Goal: Task Accomplishment & Management: Use online tool/utility

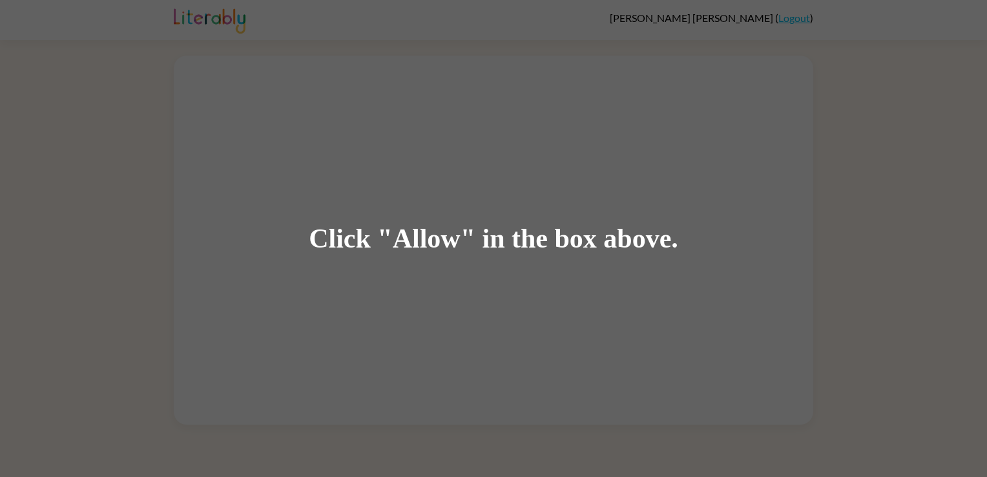
click at [470, 238] on div "Click "Allow" in the box above." at bounding box center [494, 238] width 370 height 29
click at [438, 288] on div "Click "Allow" in the box above." at bounding box center [493, 238] width 987 height 477
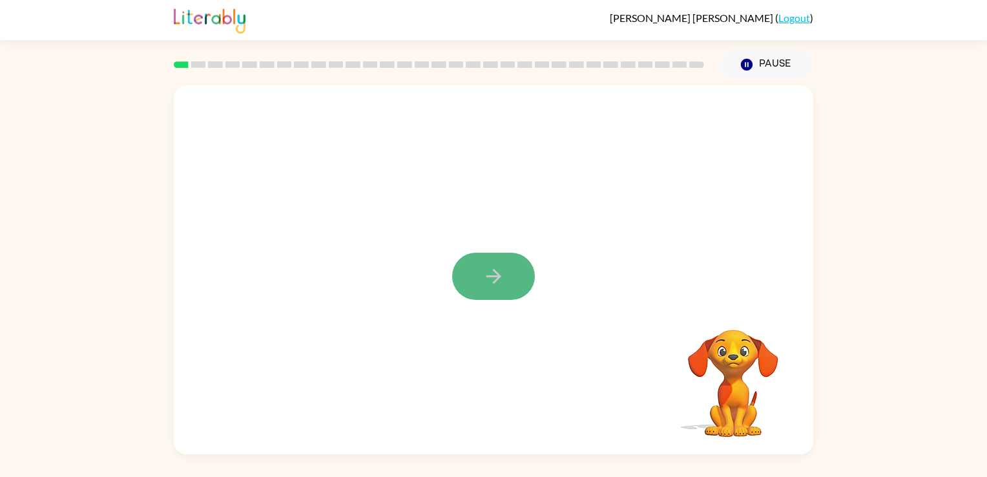
click at [474, 271] on button "button" at bounding box center [493, 276] width 83 height 47
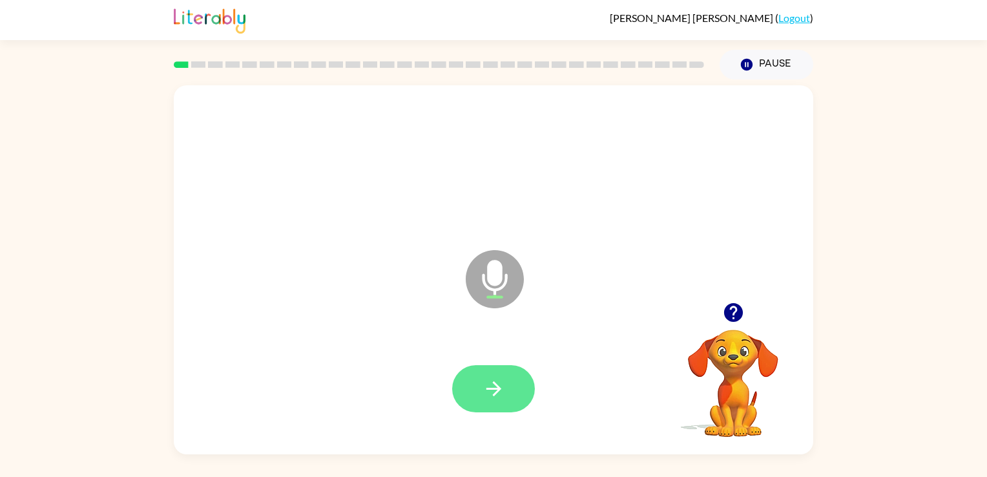
click at [473, 390] on button "button" at bounding box center [493, 388] width 83 height 47
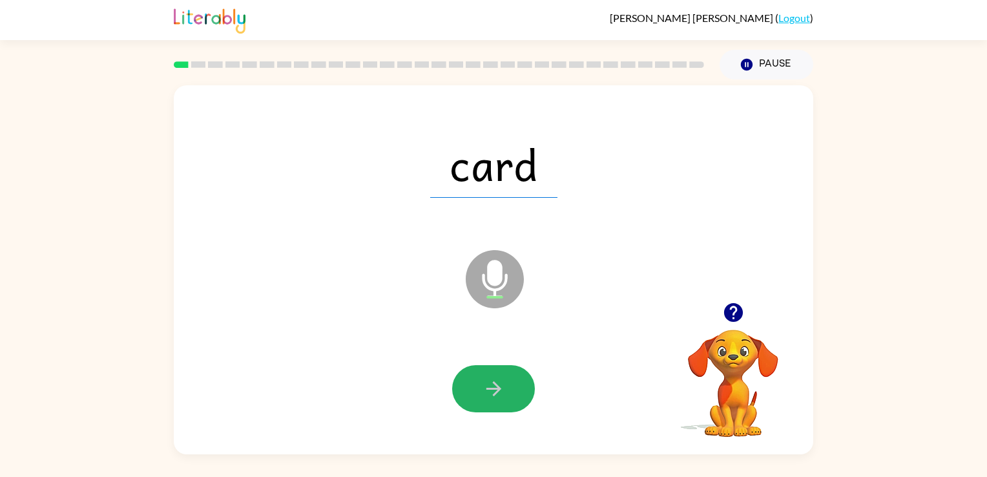
click at [473, 390] on button "button" at bounding box center [493, 388] width 83 height 47
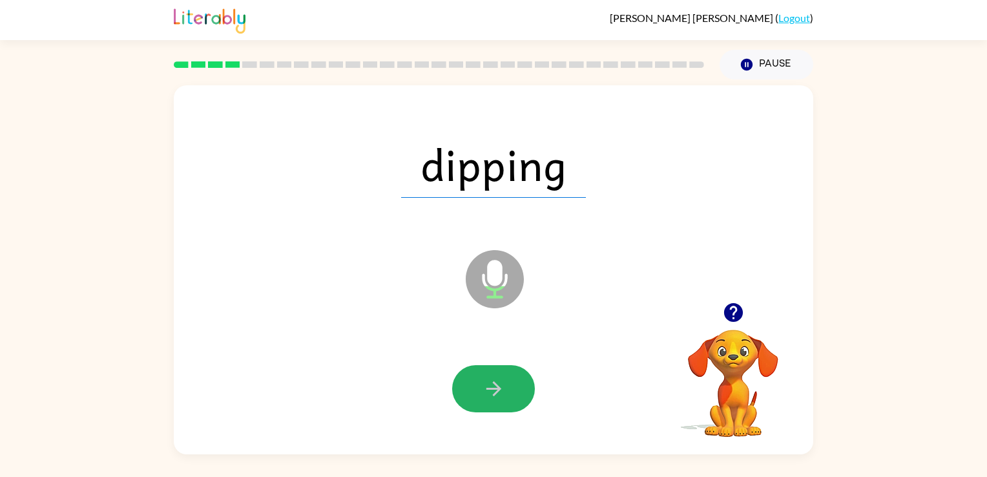
click at [473, 390] on button "button" at bounding box center [493, 388] width 83 height 47
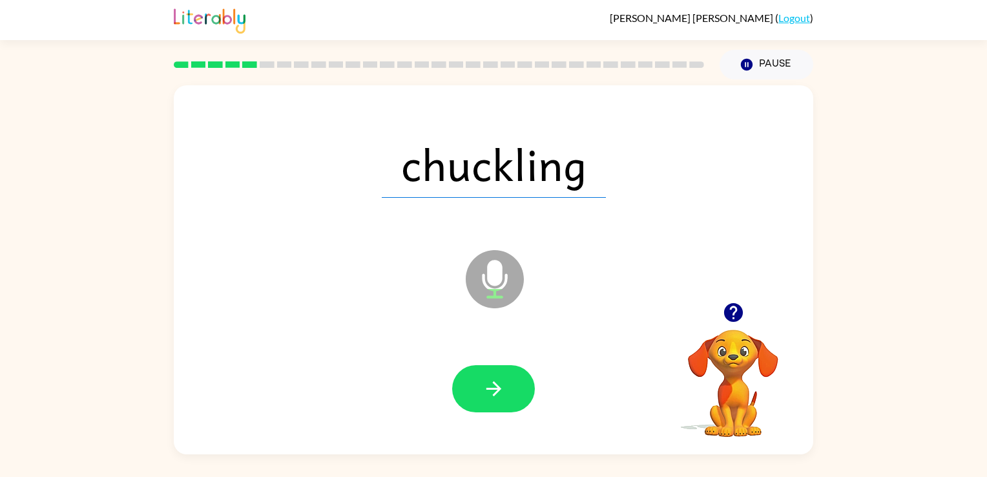
click at [473, 390] on button "button" at bounding box center [493, 388] width 83 height 47
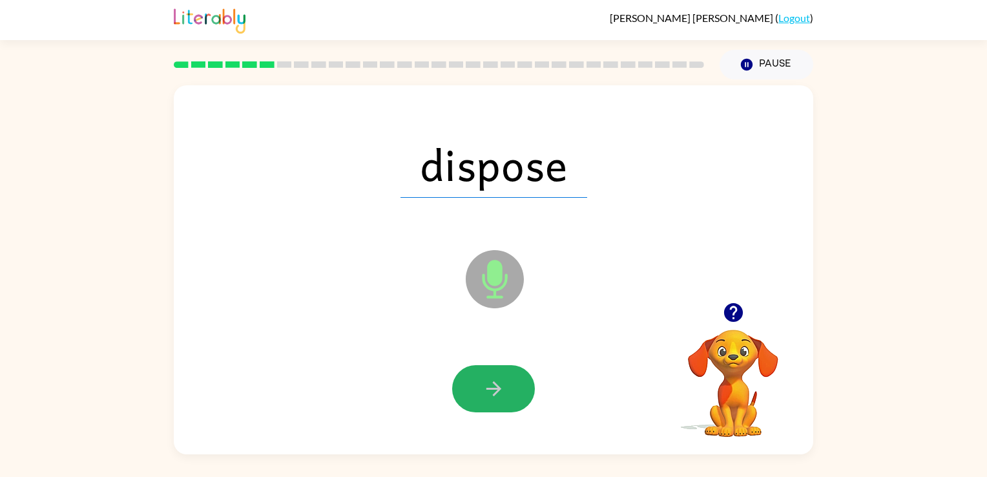
click at [473, 390] on button "button" at bounding box center [493, 388] width 83 height 47
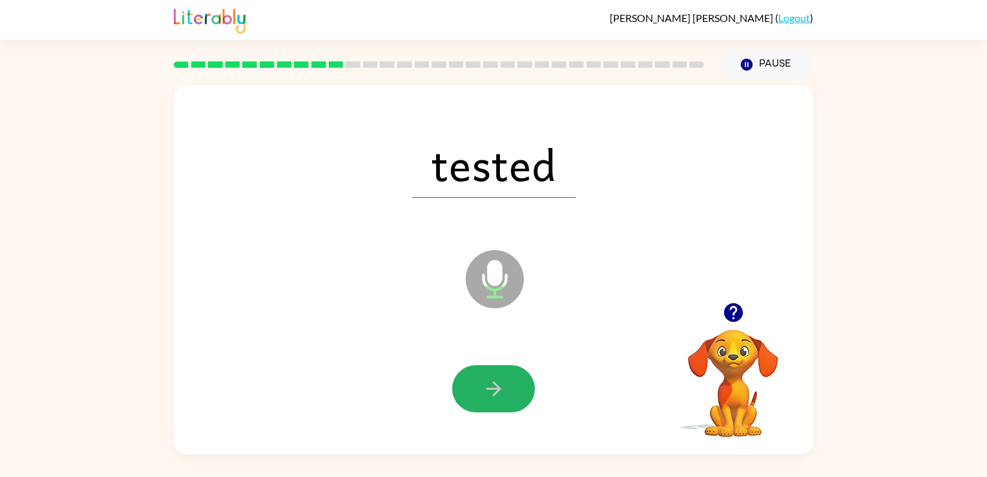
click at [473, 390] on button "button" at bounding box center [493, 388] width 83 height 47
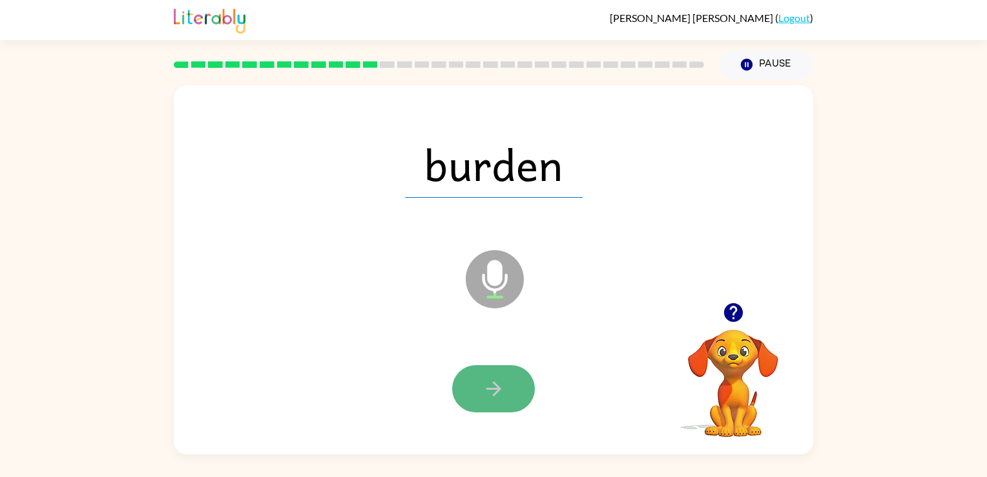
click at [467, 392] on button "button" at bounding box center [493, 388] width 83 height 47
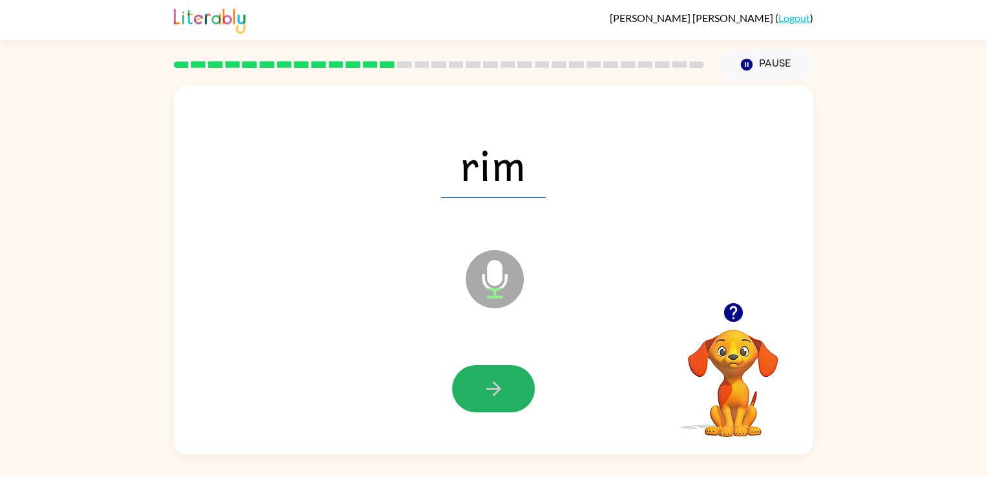
click at [467, 392] on button "button" at bounding box center [493, 388] width 83 height 47
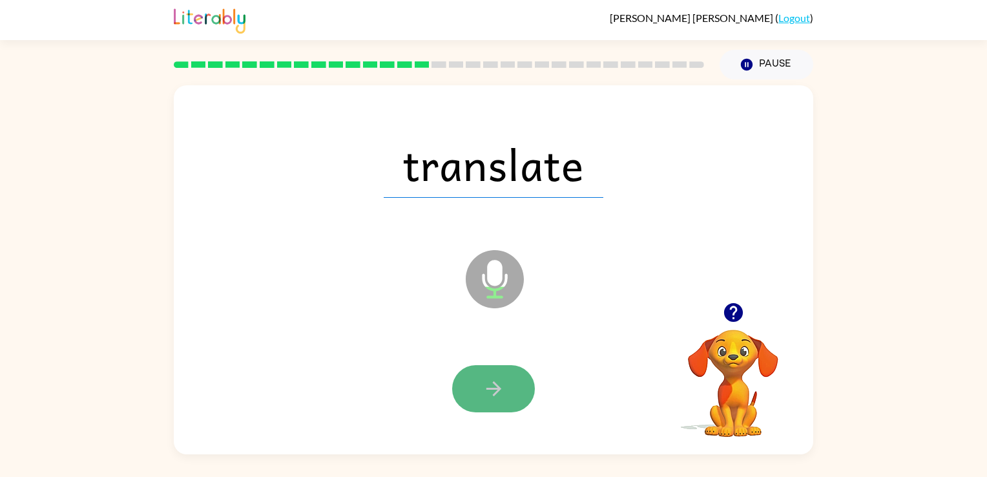
click at [473, 387] on button "button" at bounding box center [493, 388] width 83 height 47
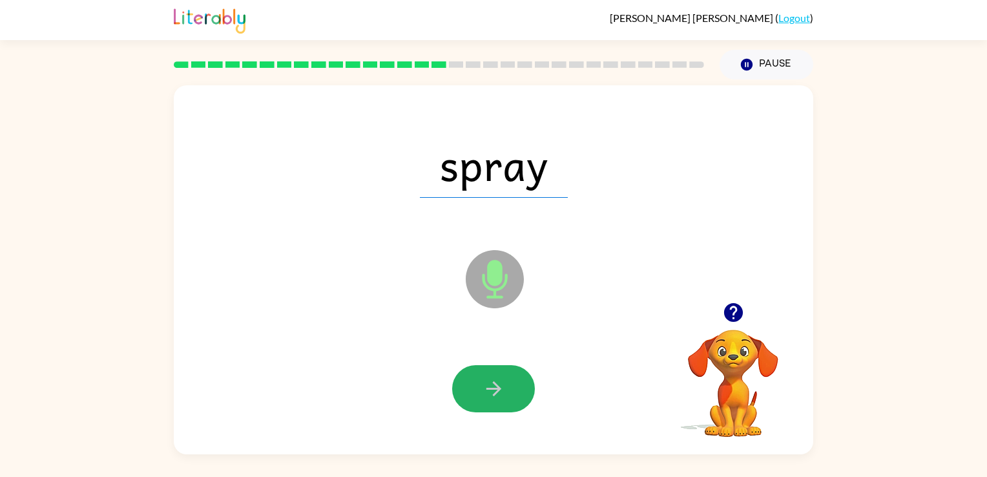
click at [473, 387] on button "button" at bounding box center [493, 388] width 83 height 47
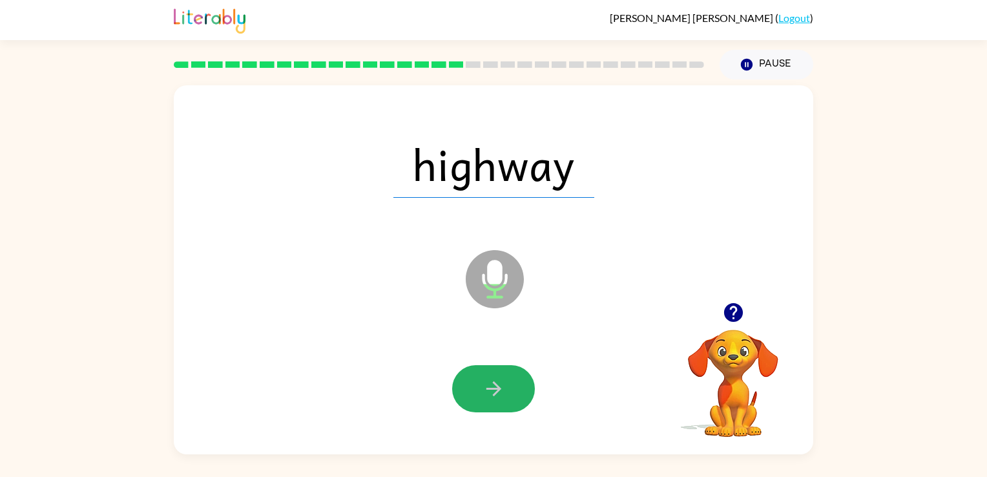
click at [473, 387] on button "button" at bounding box center [493, 388] width 83 height 47
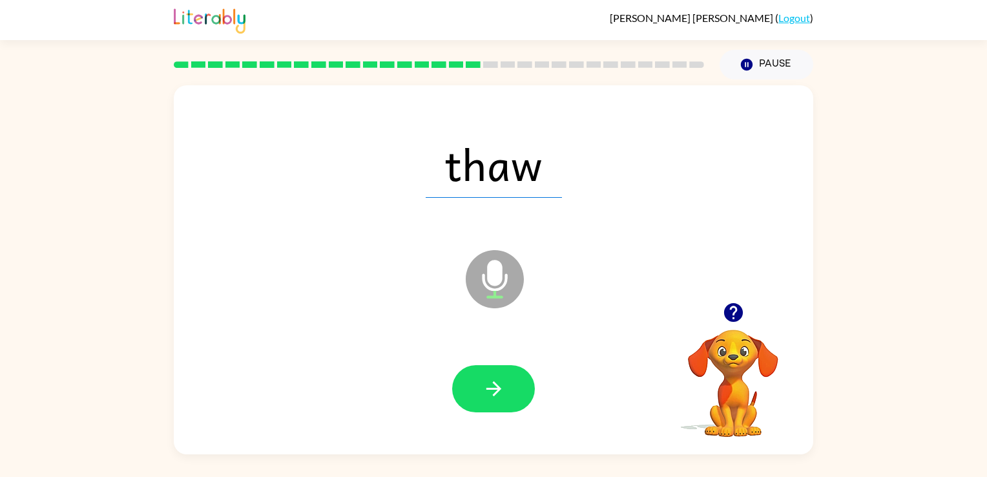
click at [473, 387] on button "button" at bounding box center [493, 388] width 83 height 47
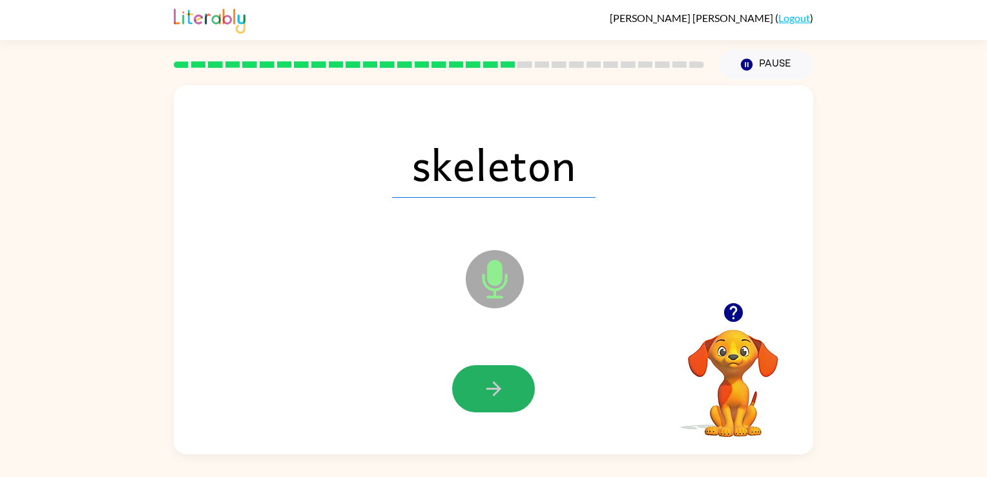
click at [473, 387] on button "button" at bounding box center [493, 388] width 83 height 47
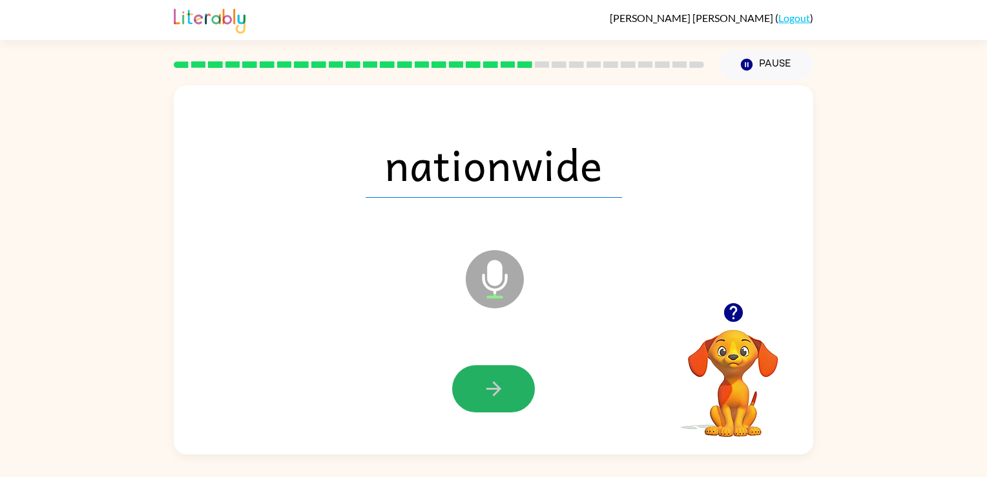
click at [473, 387] on button "button" at bounding box center [493, 388] width 83 height 47
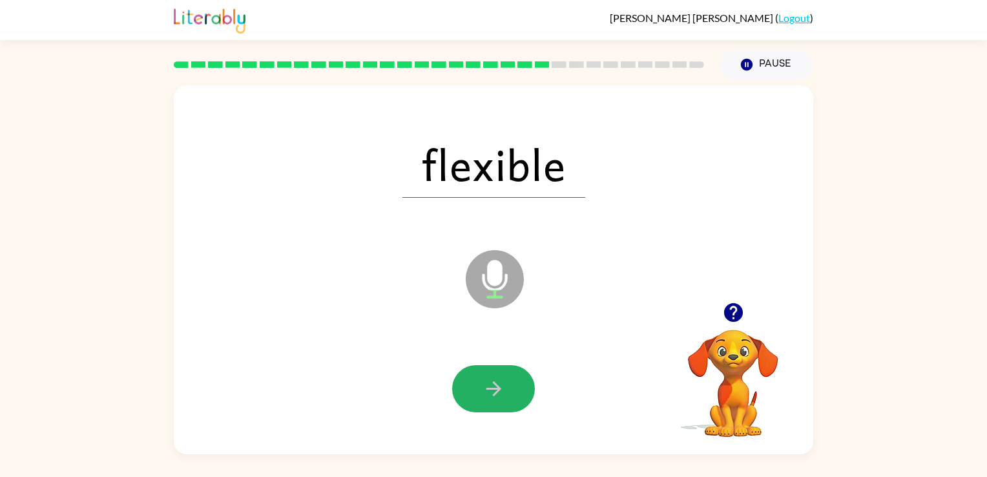
click at [473, 387] on button "button" at bounding box center [493, 388] width 83 height 47
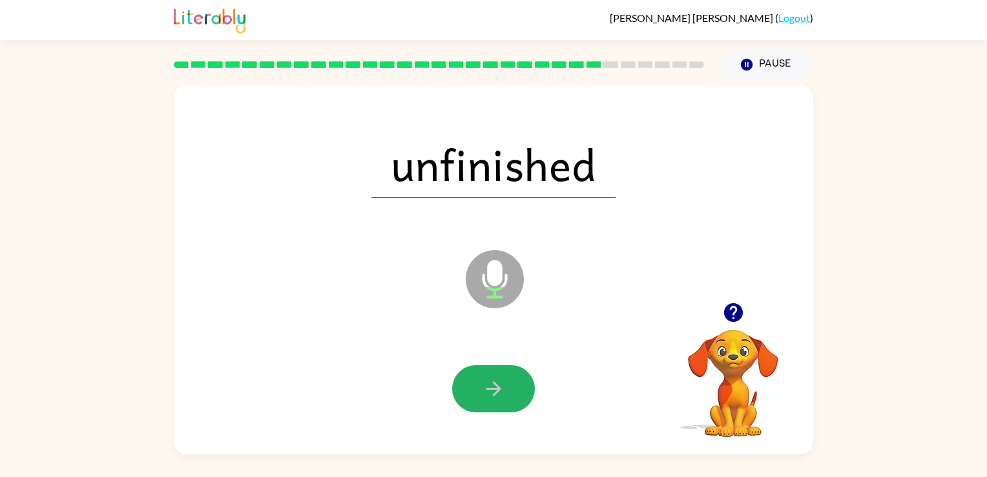
click at [473, 387] on button "button" at bounding box center [493, 388] width 83 height 47
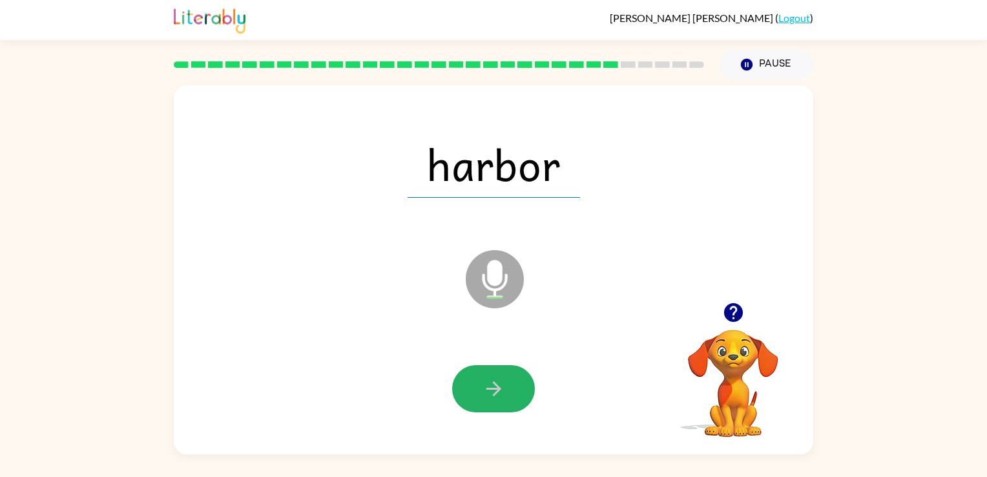
click at [473, 387] on button "button" at bounding box center [493, 388] width 83 height 47
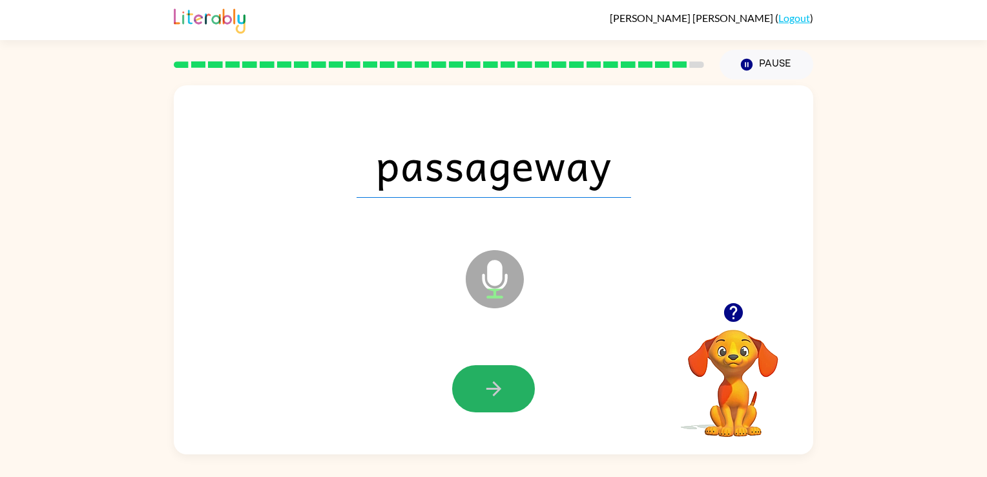
click at [473, 387] on button "button" at bounding box center [493, 388] width 83 height 47
